Goal: Task Accomplishment & Management: Use online tool/utility

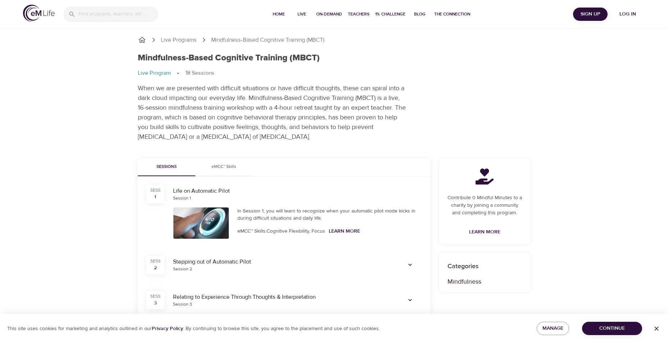
click at [627, 12] on span "Log in" at bounding box center [627, 14] width 29 height 9
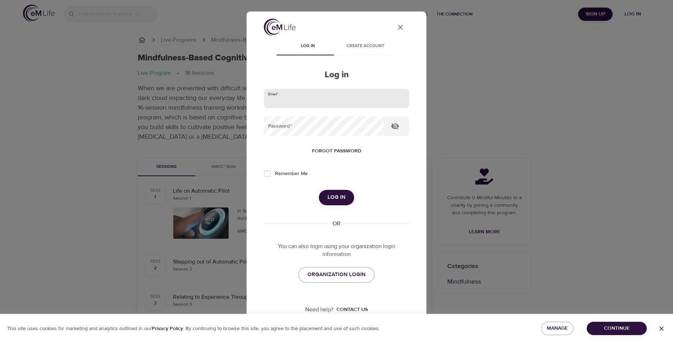
click at [311, 101] on input "email" at bounding box center [336, 98] width 145 height 19
type input "milligan.cali@gmail.com"
click at [319, 190] on button "Log in" at bounding box center [336, 197] width 35 height 15
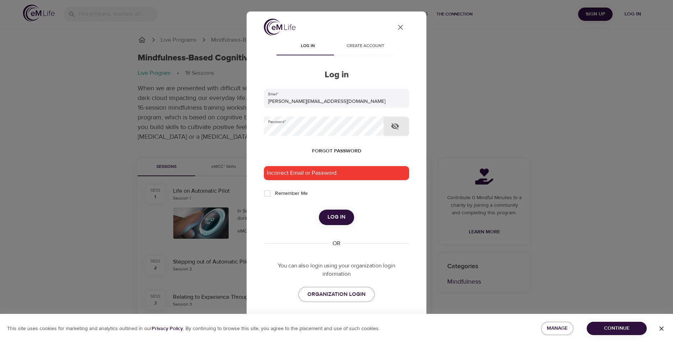
click at [394, 123] on icon "button" at bounding box center [395, 126] width 9 height 9
click at [237, 129] on div "User Profile Log in Create account Log in Email   * milligan.cali@gmail.com Pas…" at bounding box center [336, 171] width 673 height 343
click at [330, 214] on span "Log in" at bounding box center [337, 217] width 18 height 9
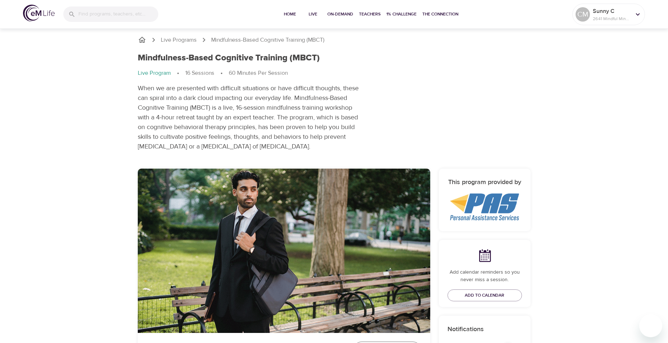
scroll to position [168, 0]
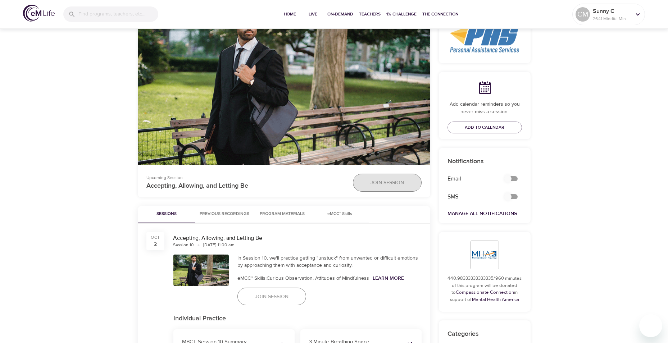
click at [391, 180] on span "Join Session" at bounding box center [387, 182] width 33 height 9
